Goal: Transaction & Acquisition: Purchase product/service

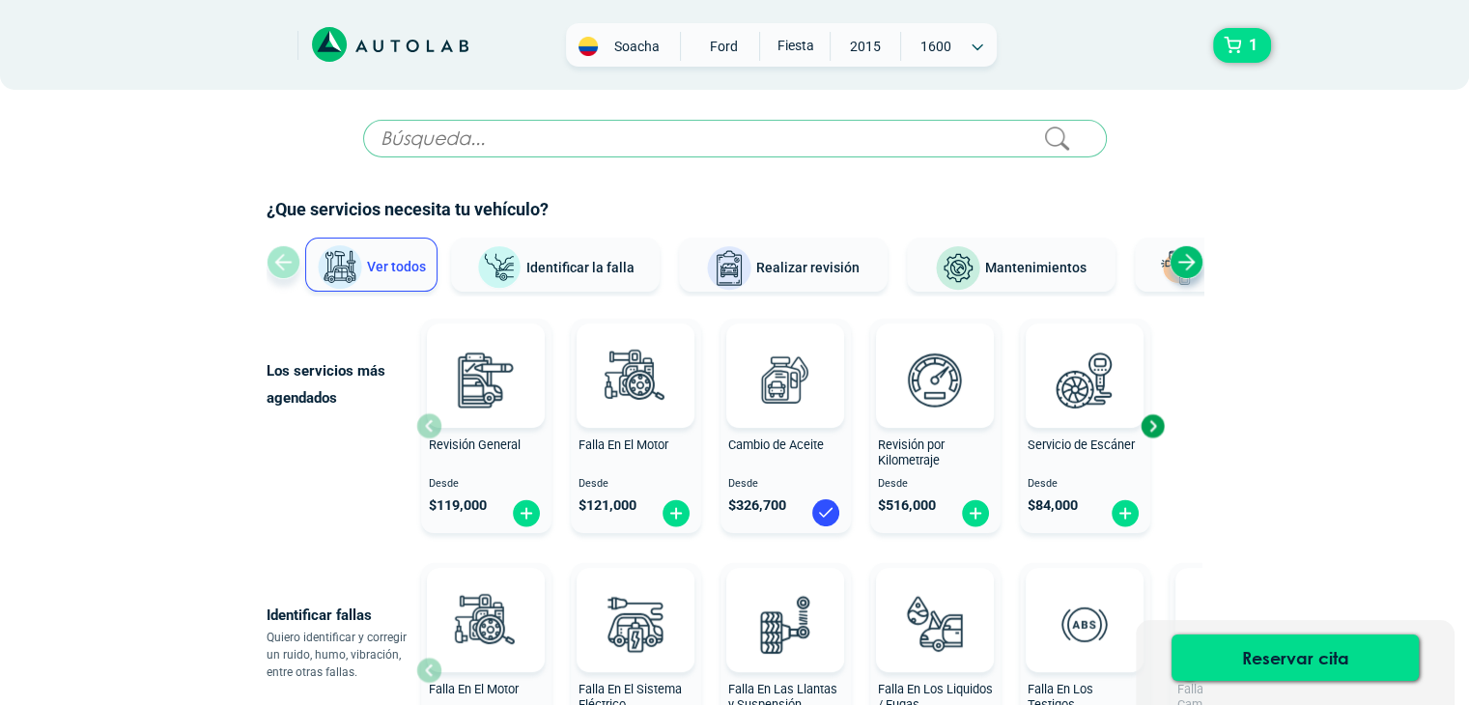
scroll to position [87, 0]
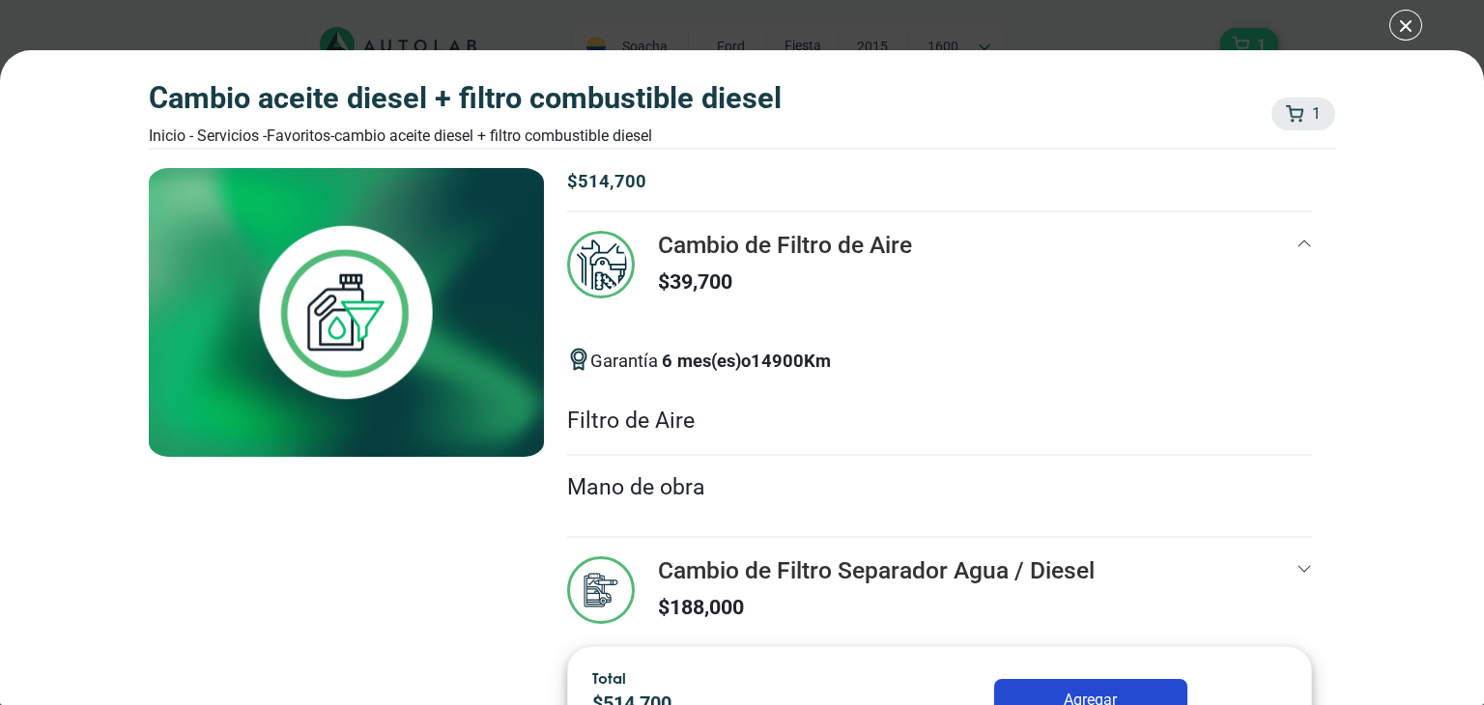
click at [1399, 27] on div "CAMBIO ACEITE DIESEL + FILTRO COMBUSTIBLE DIESEL Inicio - Servicios - Favoritos…" at bounding box center [742, 352] width 1484 height 705
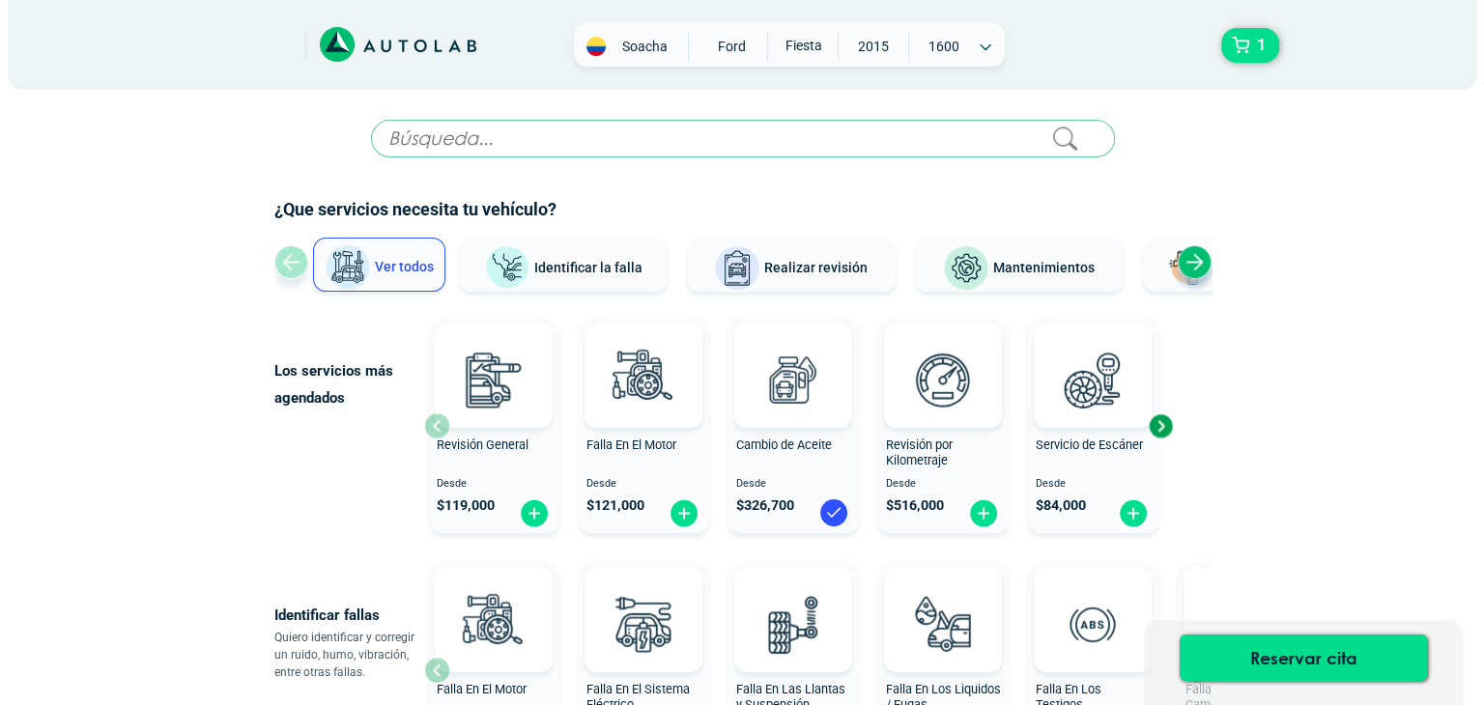
scroll to position [87, 0]
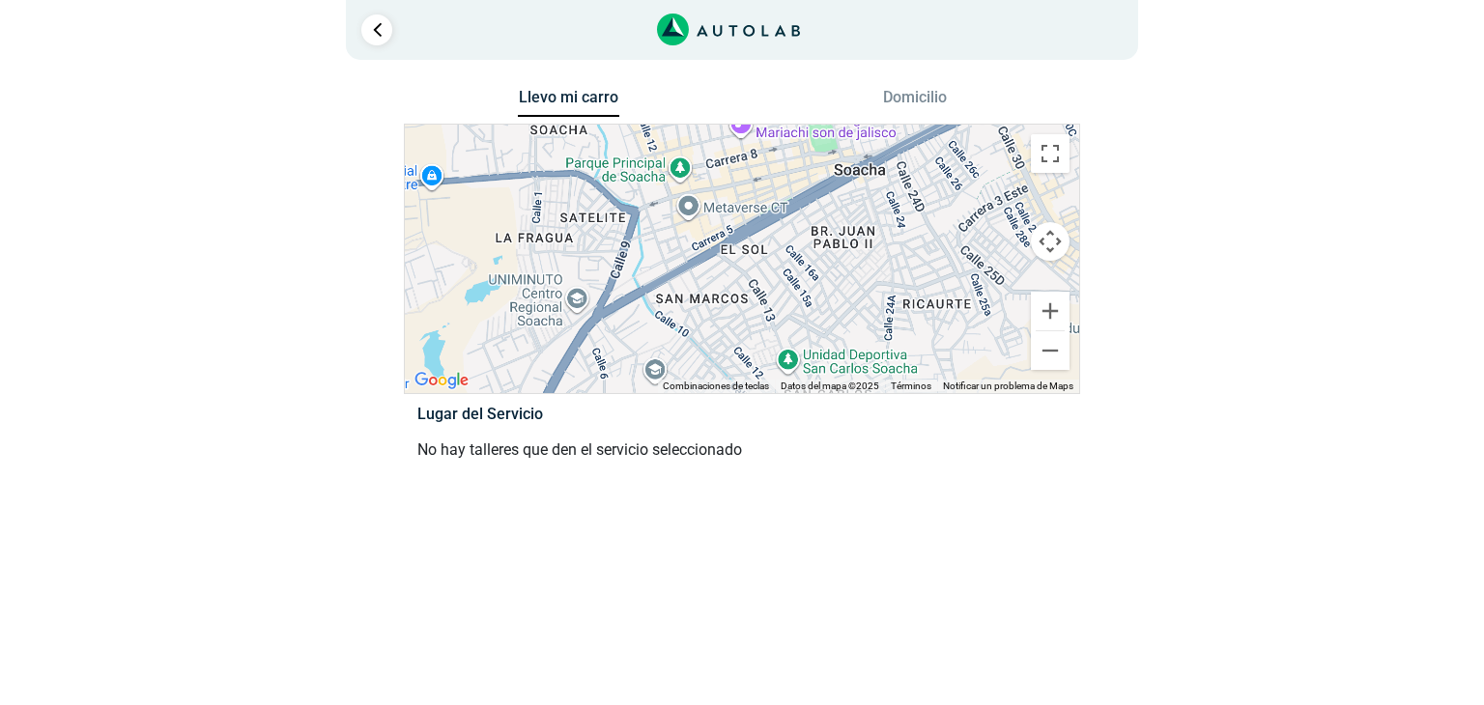
click at [638, 252] on div at bounding box center [742, 259] width 674 height 269
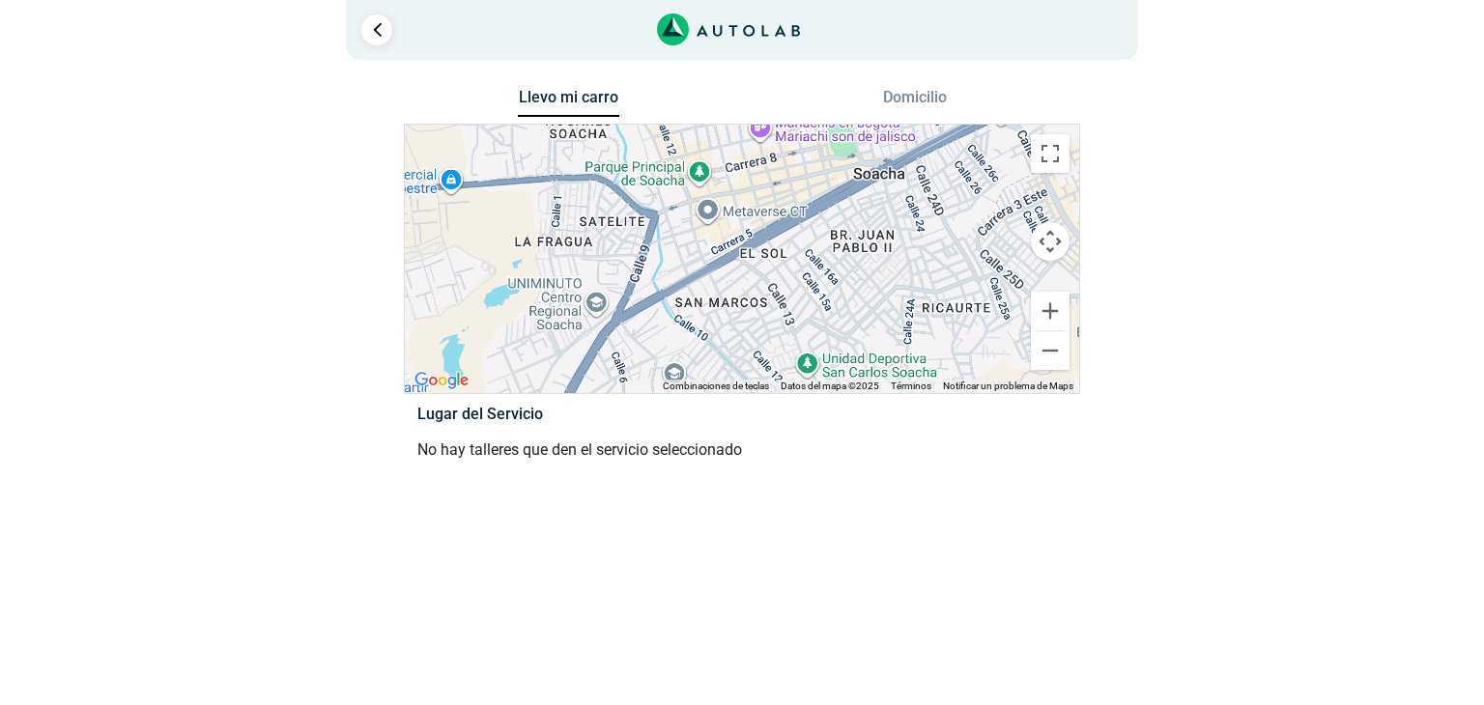
click at [614, 278] on div at bounding box center [742, 259] width 674 height 269
click at [918, 103] on button "Domicilio" at bounding box center [915, 102] width 101 height 28
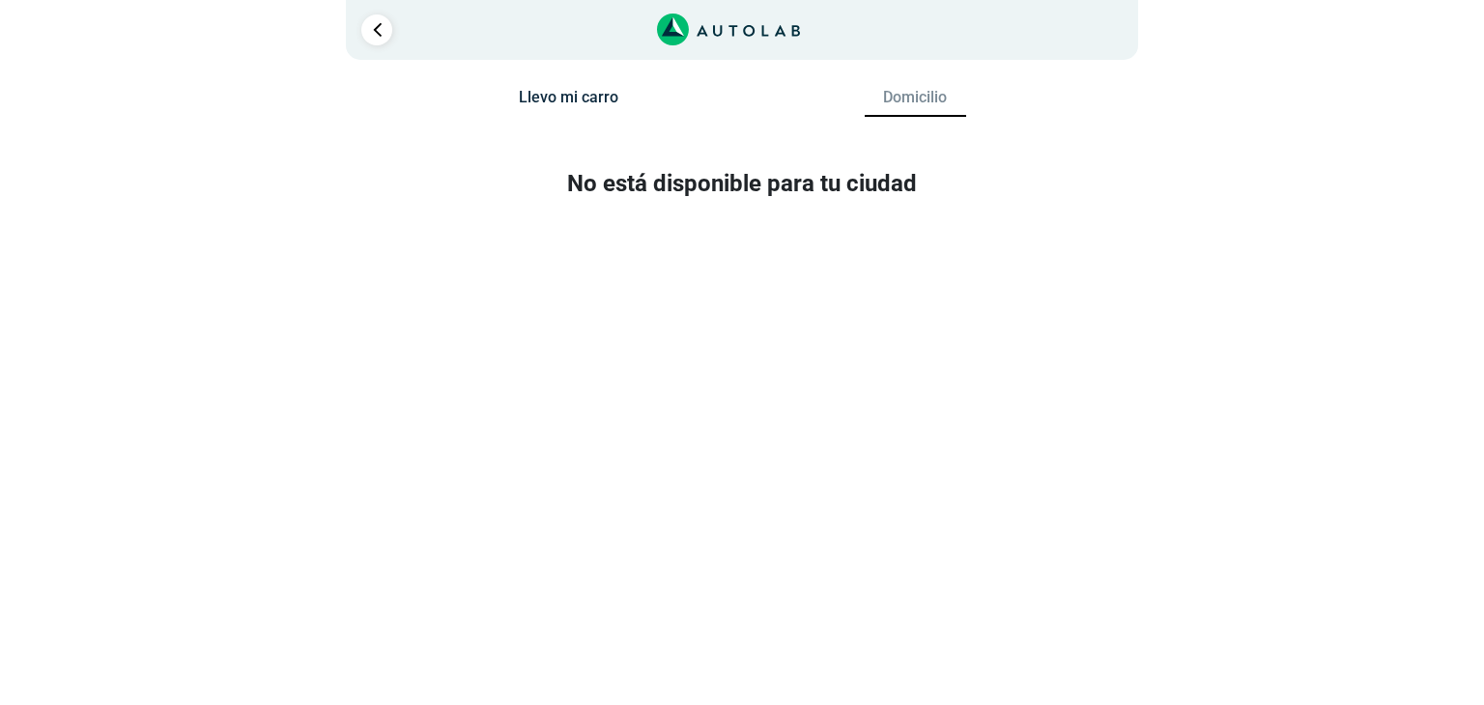
click at [572, 94] on button "Llevo mi carro" at bounding box center [568, 102] width 101 height 28
